Goal: Information Seeking & Learning: Learn about a topic

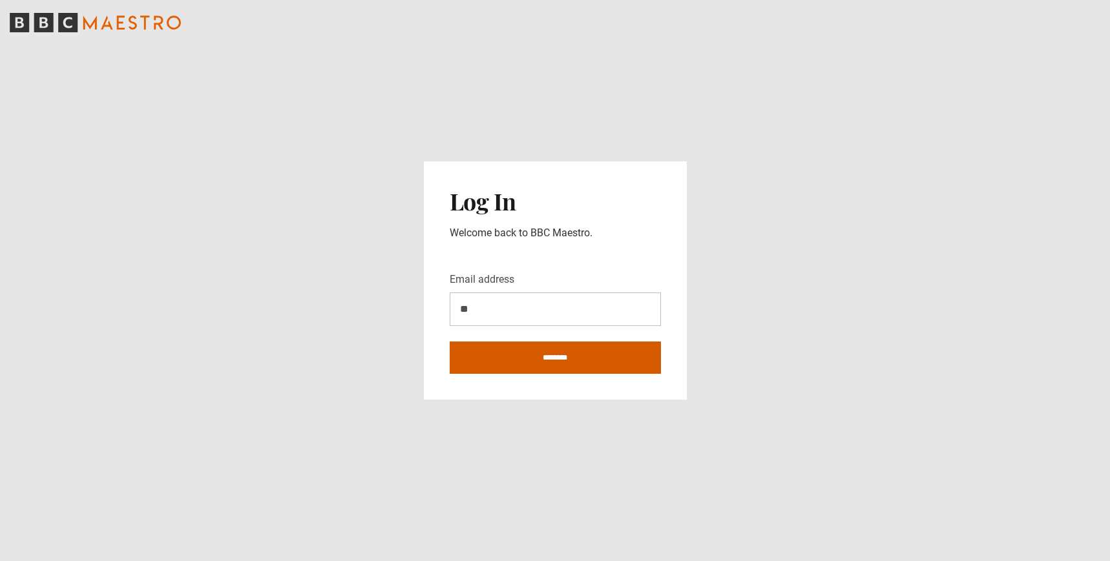
type input "**********"
click at [541, 355] on input "********" at bounding box center [555, 358] width 211 height 32
type input "**********"
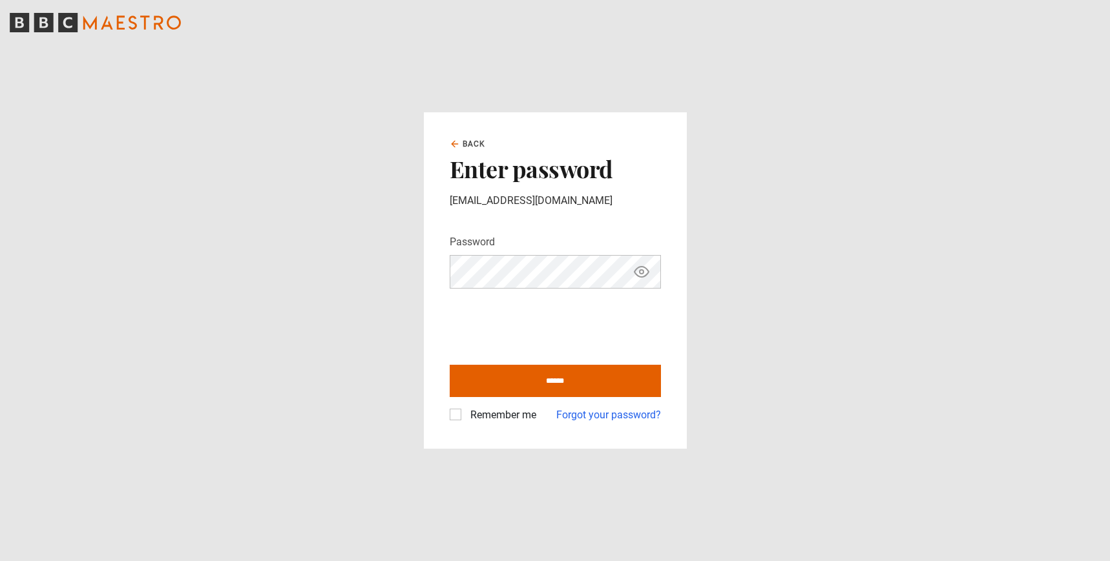
click at [643, 270] on icon "Show password" at bounding box center [642, 272] width 16 height 16
click at [543, 377] on input "******" at bounding box center [555, 381] width 211 height 32
type input "**********"
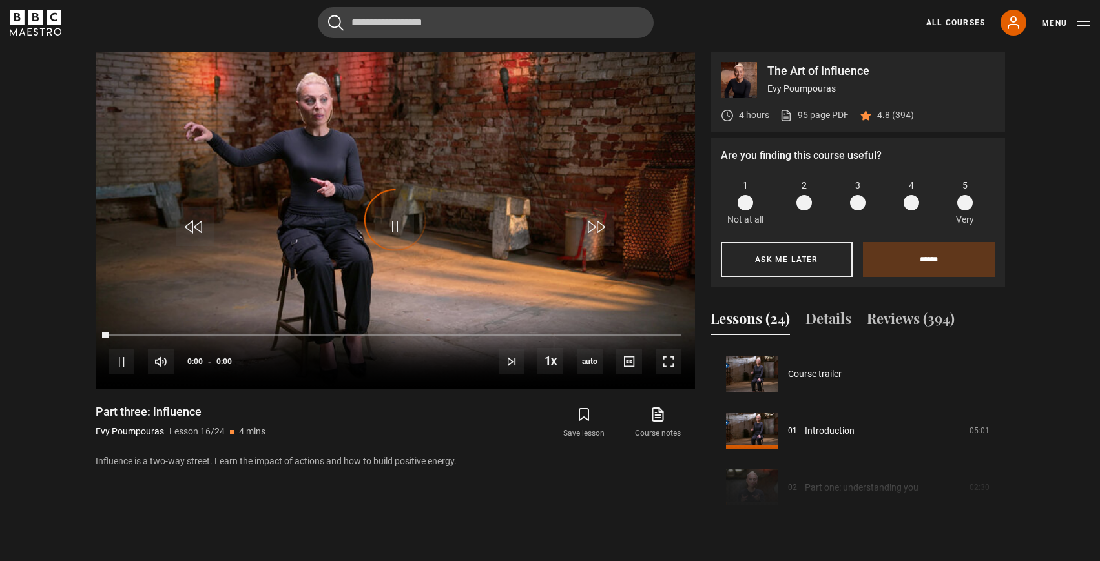
scroll to position [853, 0]
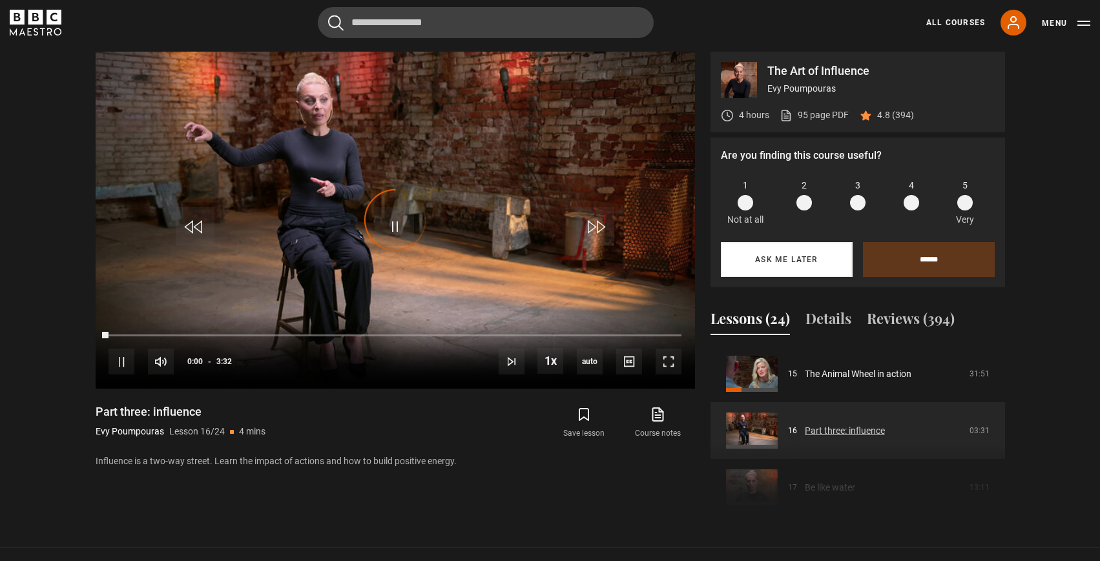
click at [778, 261] on button "Ask me later" at bounding box center [787, 259] width 132 height 35
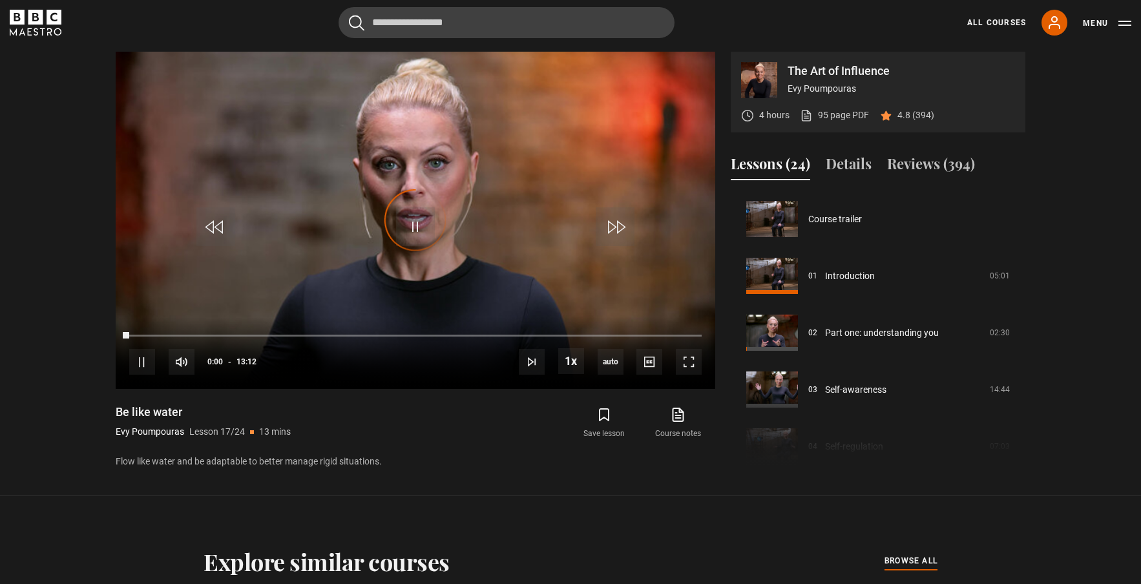
scroll to position [910, 0]
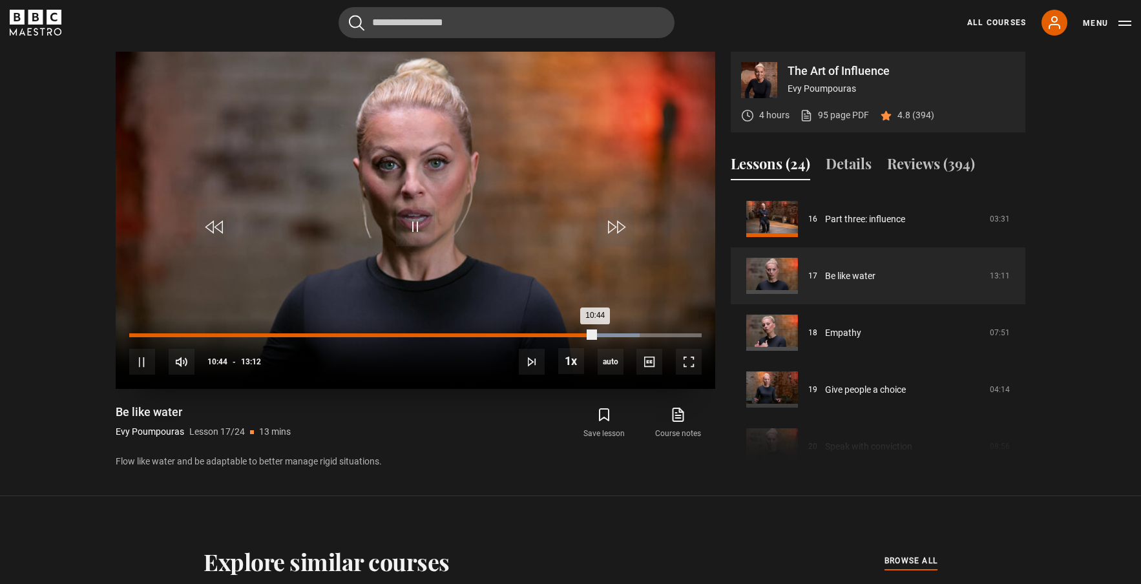
click at [580, 336] on div "Loaded : 89.10% 10:23 10:44" at bounding box center [415, 335] width 572 height 4
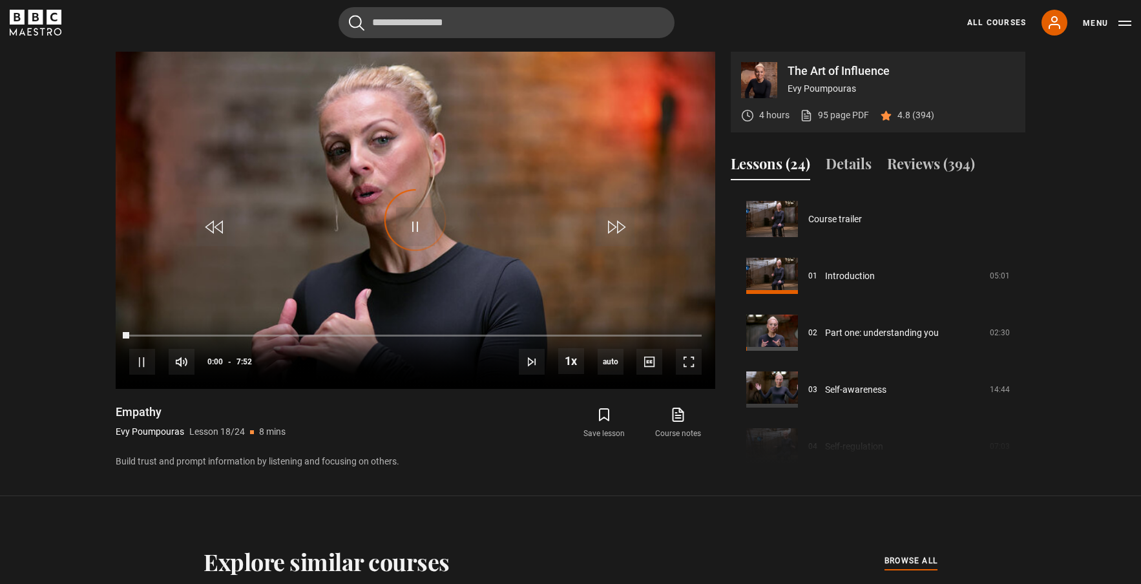
scroll to position [967, 0]
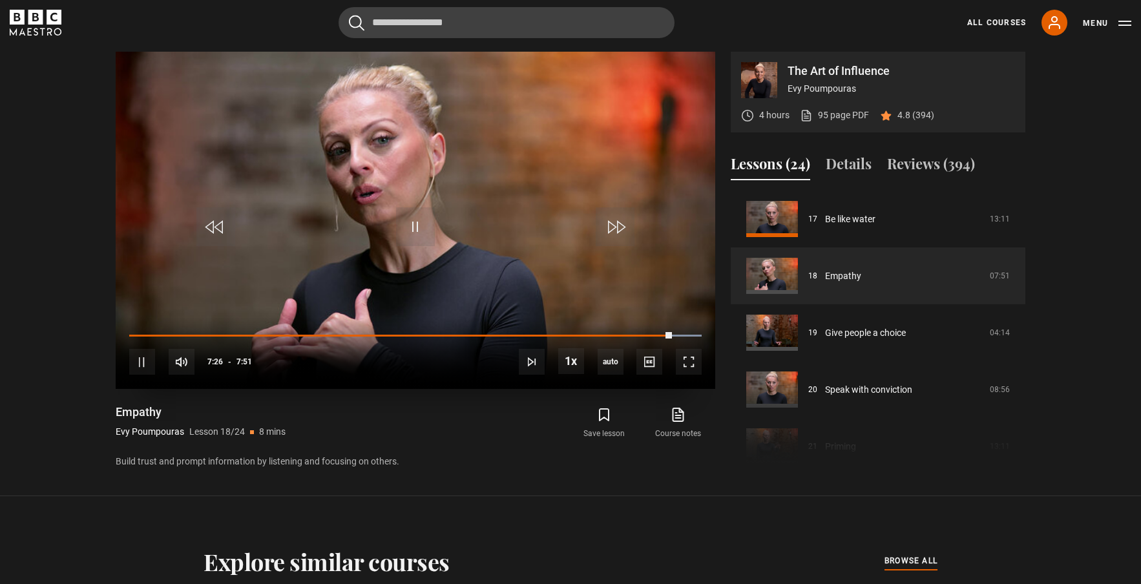
click at [324, 298] on video "Video Player" at bounding box center [416, 220] width 600 height 337
click at [623, 331] on div "10s Skip Back 10 seconds Play 10s Skip Forward 10 seconds Loaded : 100.00% 5:42…" at bounding box center [416, 353] width 600 height 72
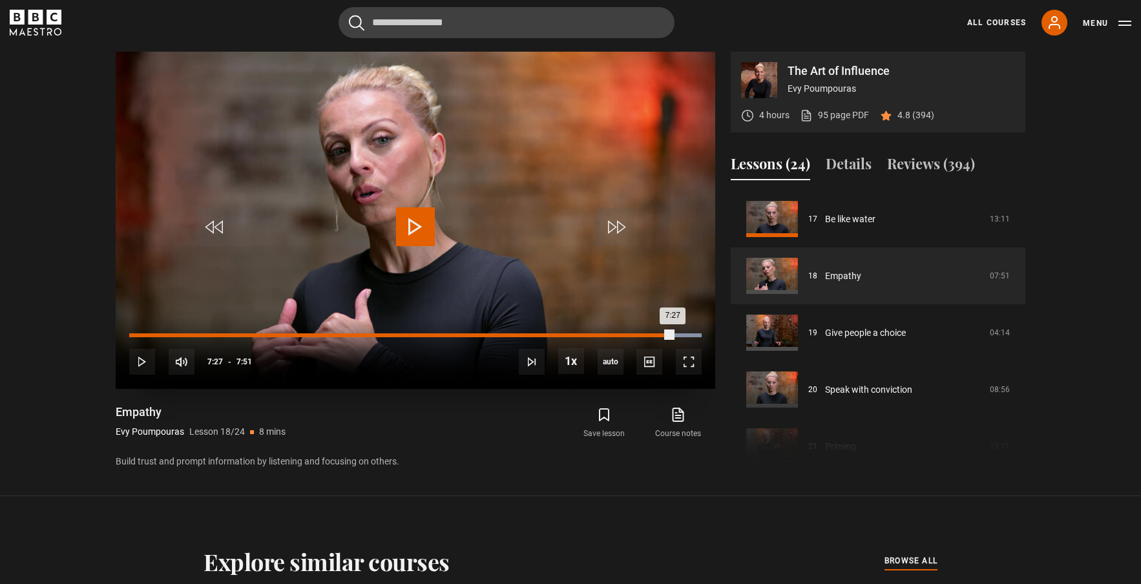
click at [623, 335] on div "6:46" at bounding box center [624, 335] width 2 height 4
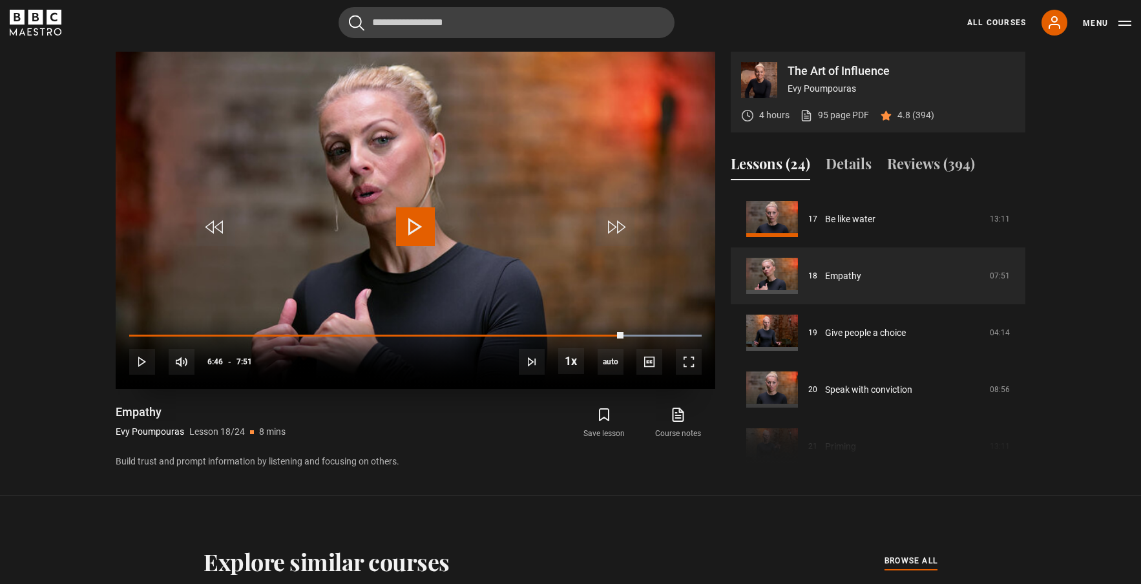
click at [410, 225] on span "Video Player" at bounding box center [415, 226] width 39 height 39
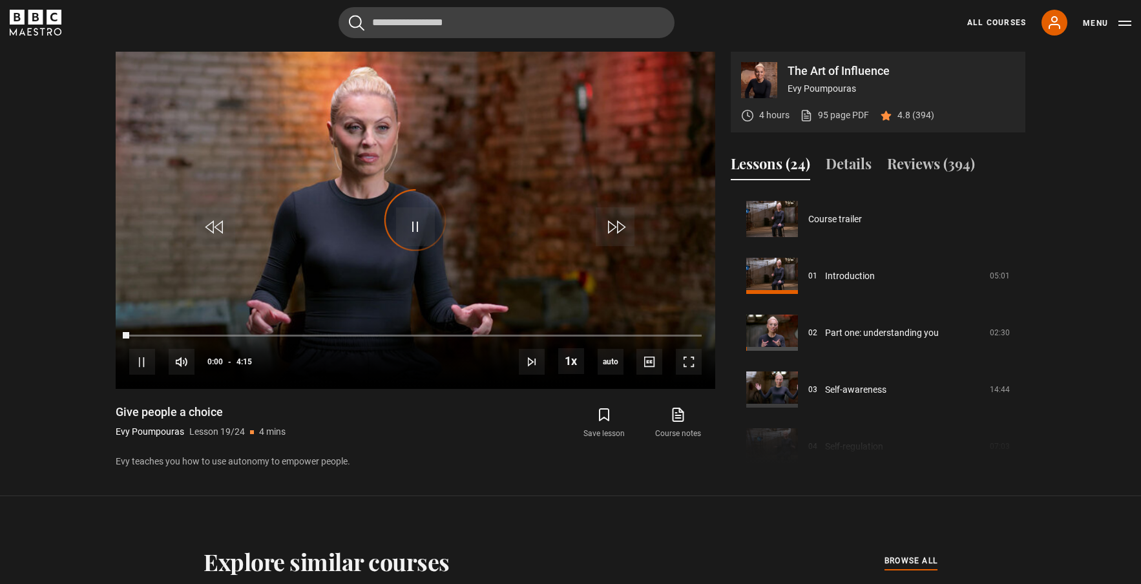
scroll to position [1023, 0]
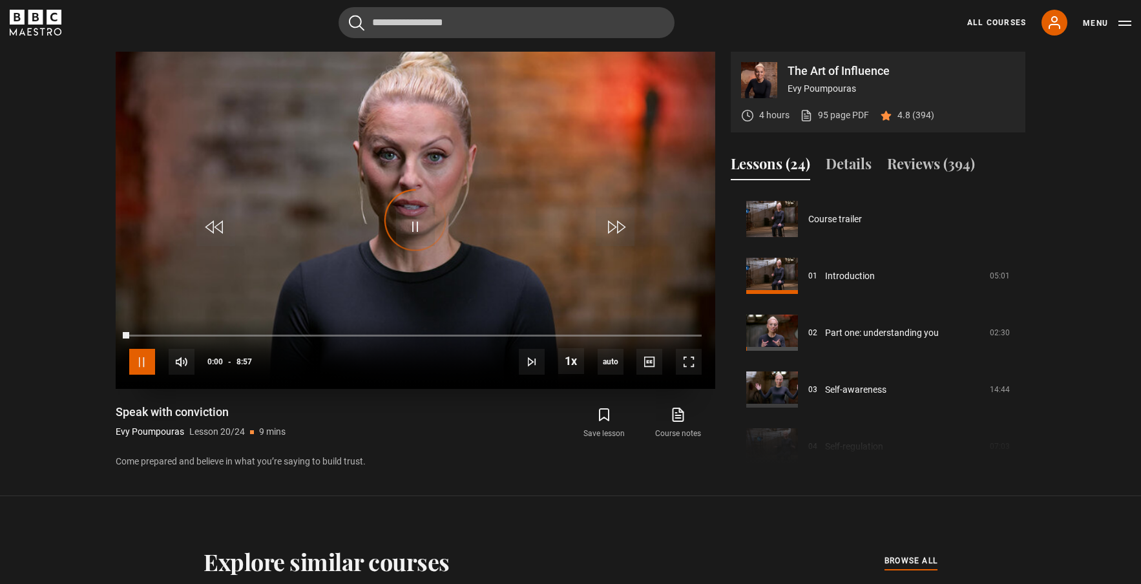
scroll to position [1080, 0]
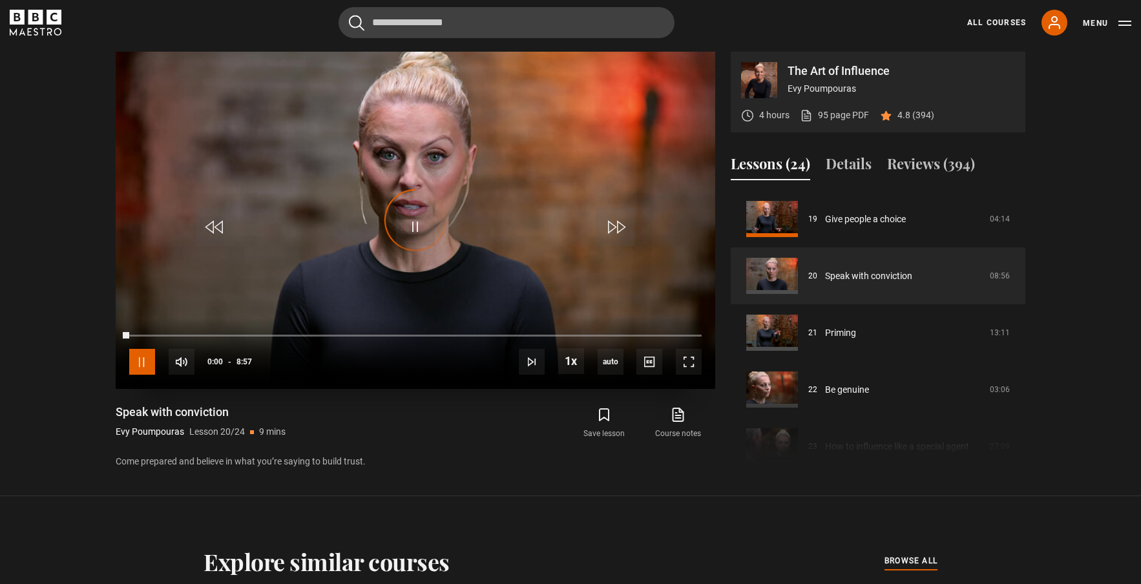
click at [142, 358] on span "Video Player" at bounding box center [142, 362] width 26 height 26
click at [411, 224] on span "Video Player" at bounding box center [415, 226] width 39 height 39
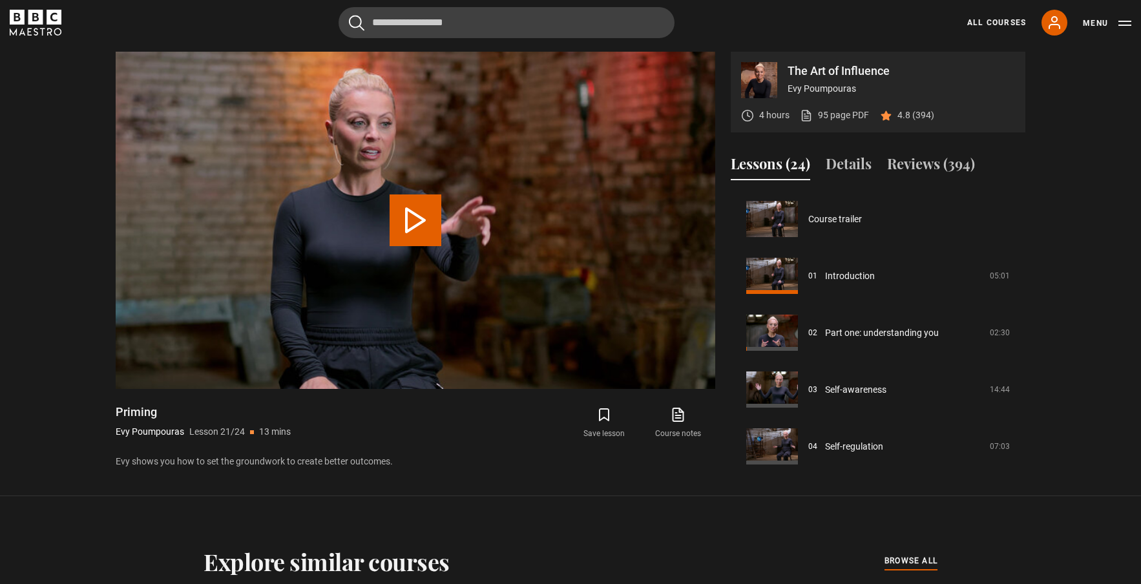
scroll to position [1137, 0]
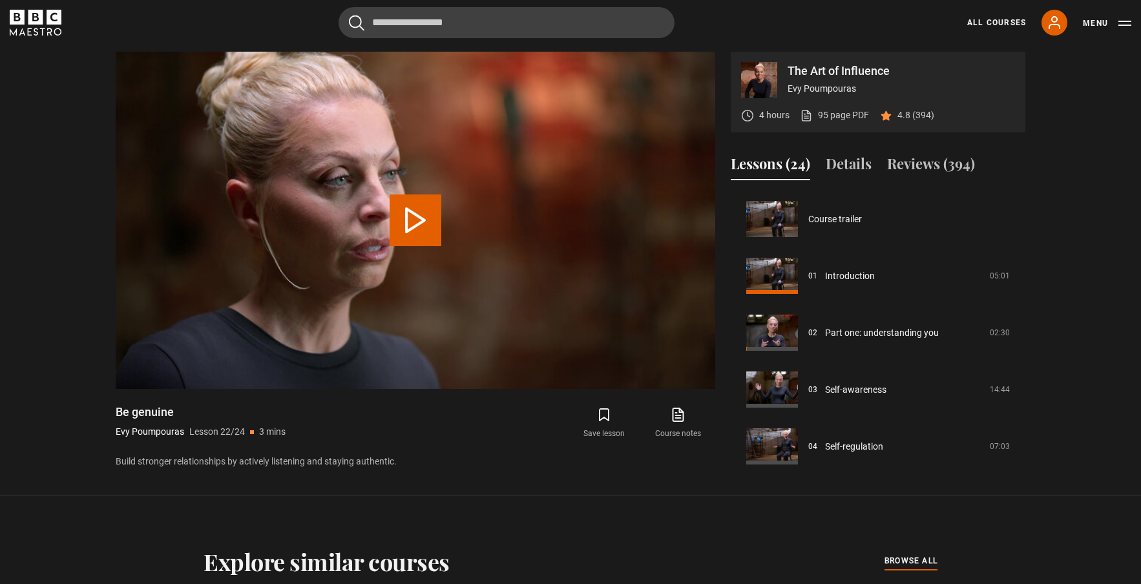
scroll to position [1142, 0]
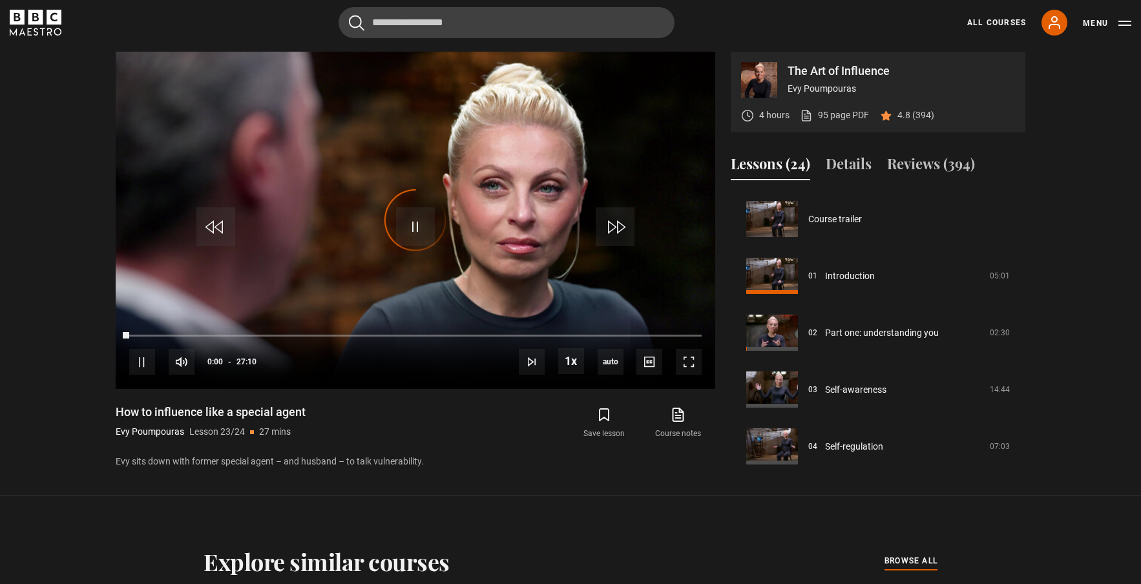
scroll to position [1142, 0]
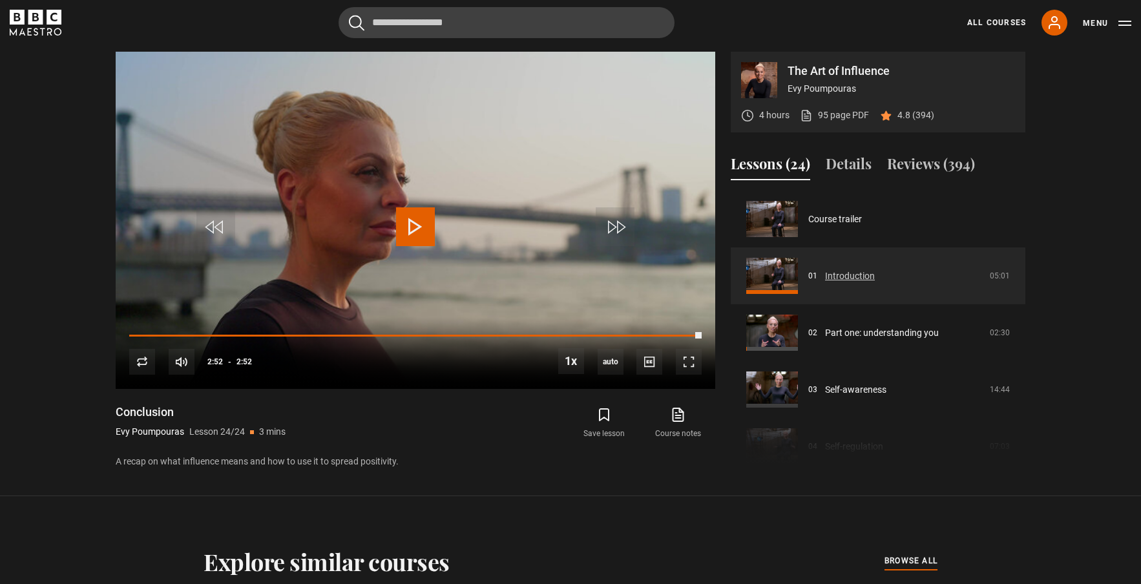
click at [852, 275] on link "Introduction" at bounding box center [850, 276] width 50 height 14
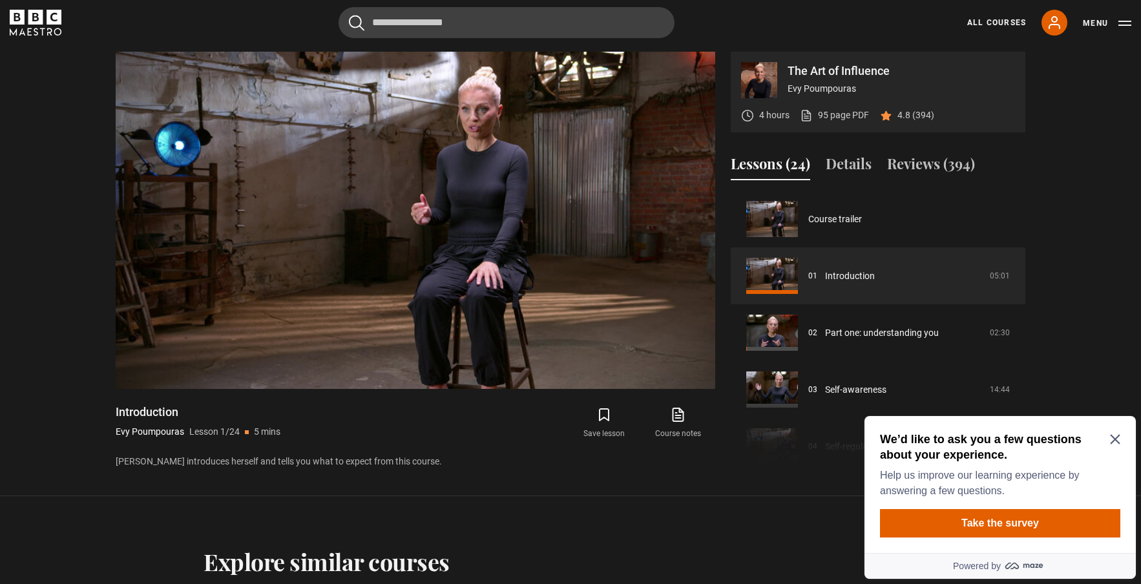
click at [1113, 438] on icon "Close Maze Prompt" at bounding box center [1115, 440] width 10 height 10
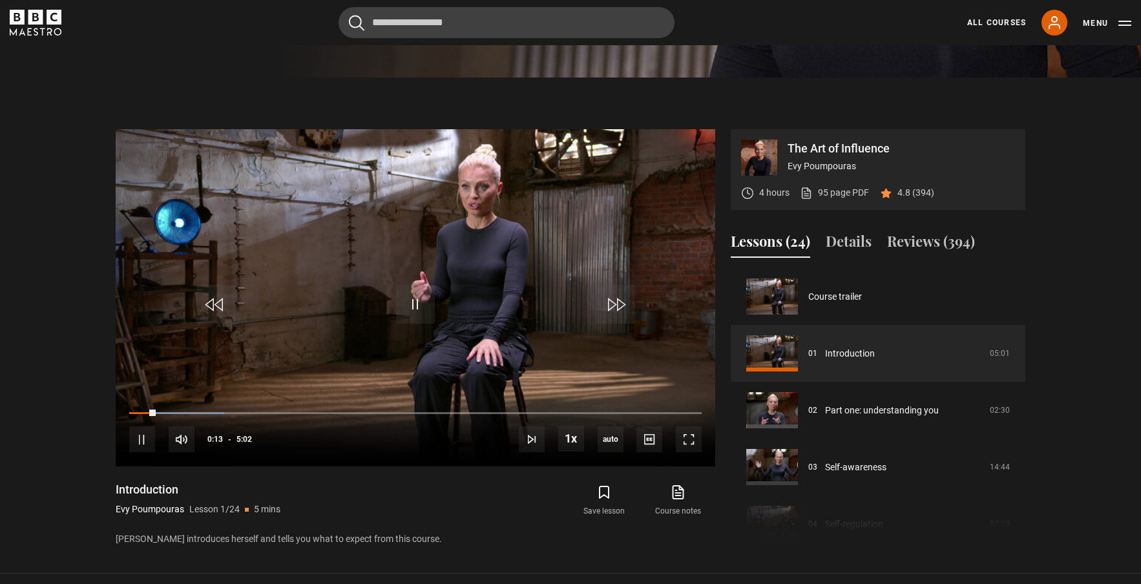
scroll to position [512, 0]
click at [144, 443] on span "Video Player" at bounding box center [142, 440] width 26 height 26
